Goal: Information Seeking & Learning: Learn about a topic

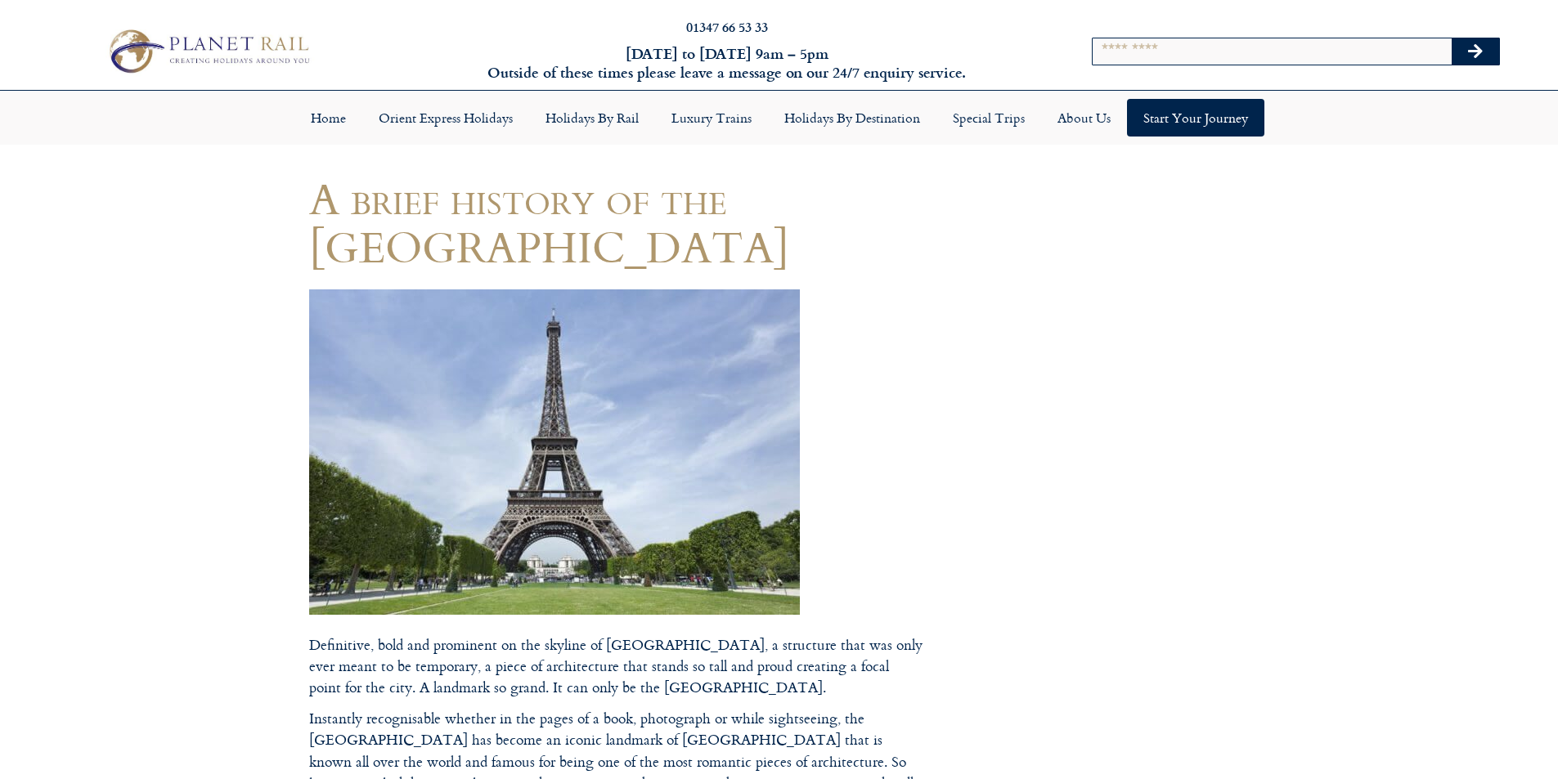
click at [676, 396] on img at bounding box center [554, 453] width 491 height 326
click at [652, 439] on img at bounding box center [554, 453] width 491 height 326
click at [505, 423] on img at bounding box center [554, 453] width 491 height 326
click at [532, 459] on img at bounding box center [554, 453] width 491 height 326
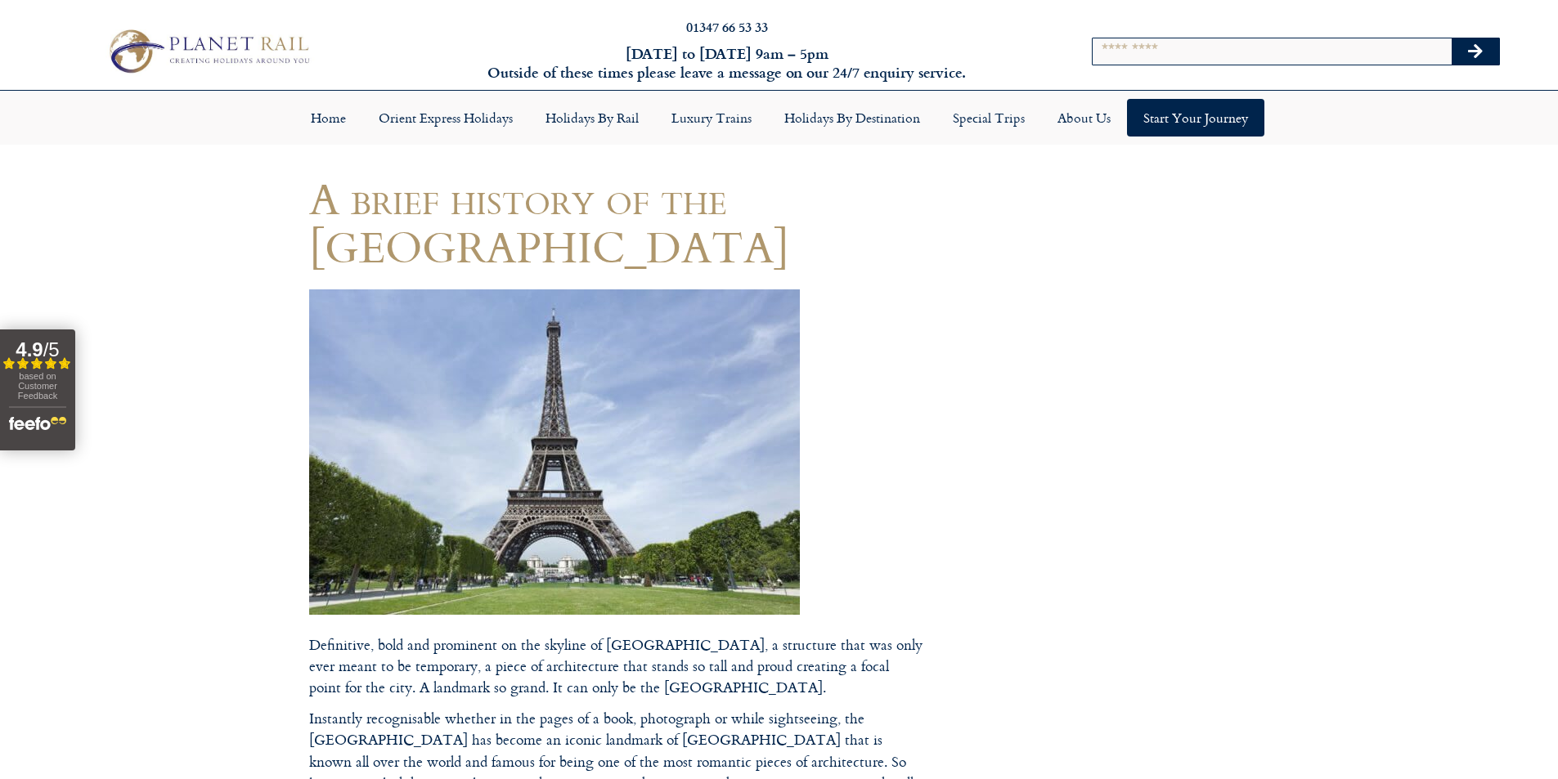
scroll to position [82, 0]
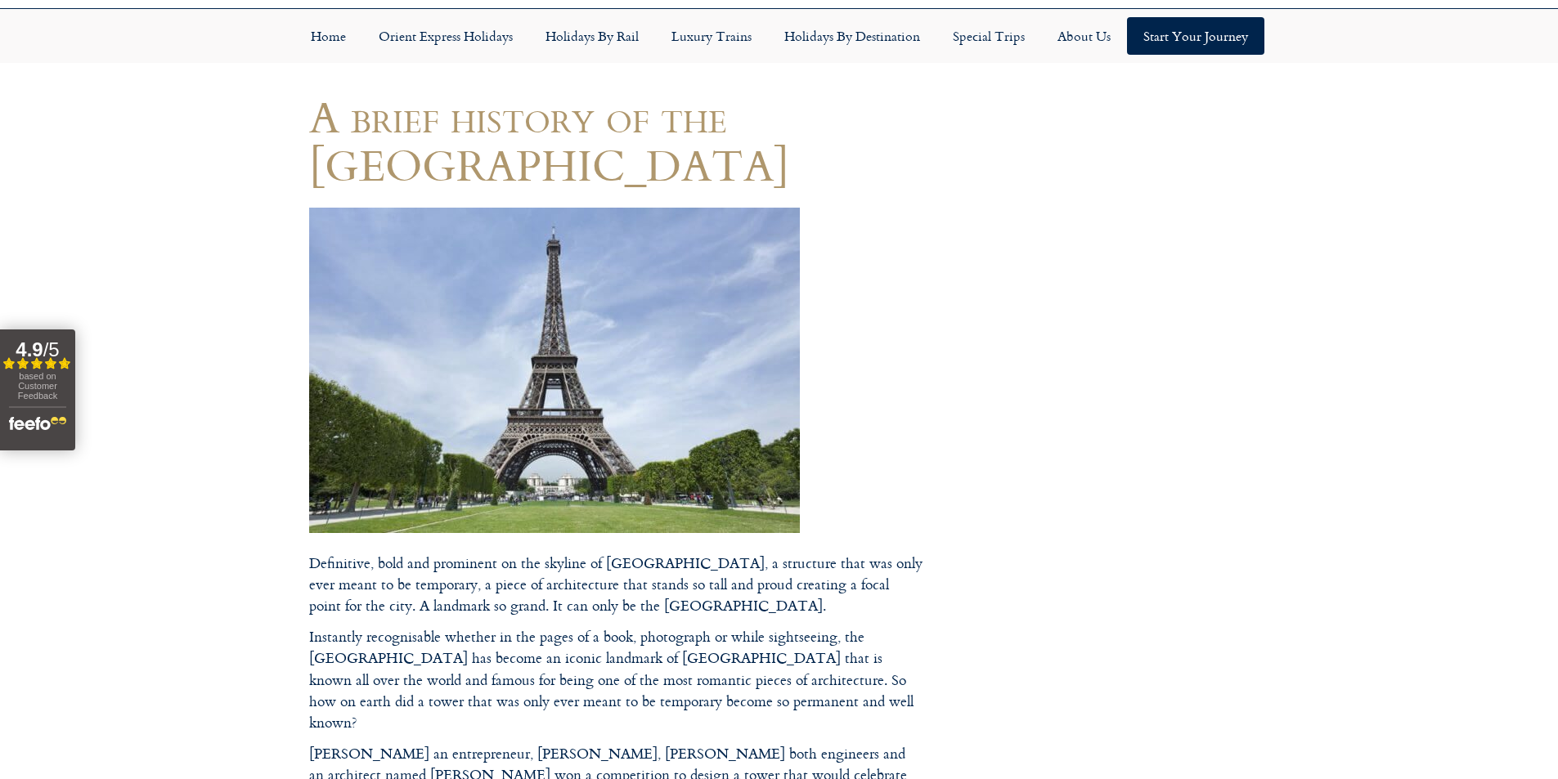
click at [492, 399] on img at bounding box center [554, 371] width 491 height 326
click at [602, 475] on img at bounding box center [554, 371] width 491 height 326
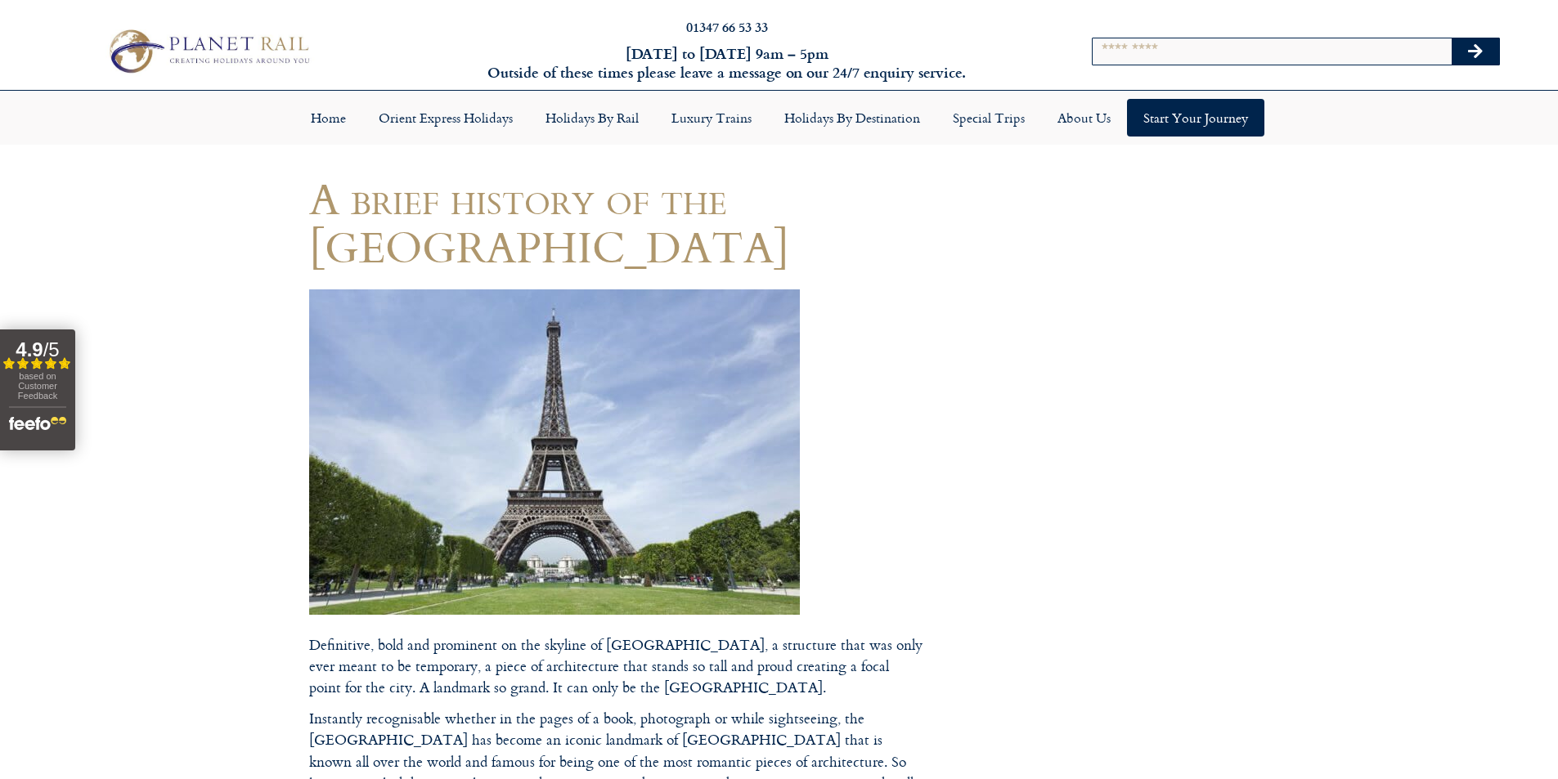
click at [599, 453] on img at bounding box center [554, 453] width 491 height 326
click at [590, 510] on img at bounding box center [554, 453] width 491 height 326
